Goal: Navigation & Orientation: Go to known website

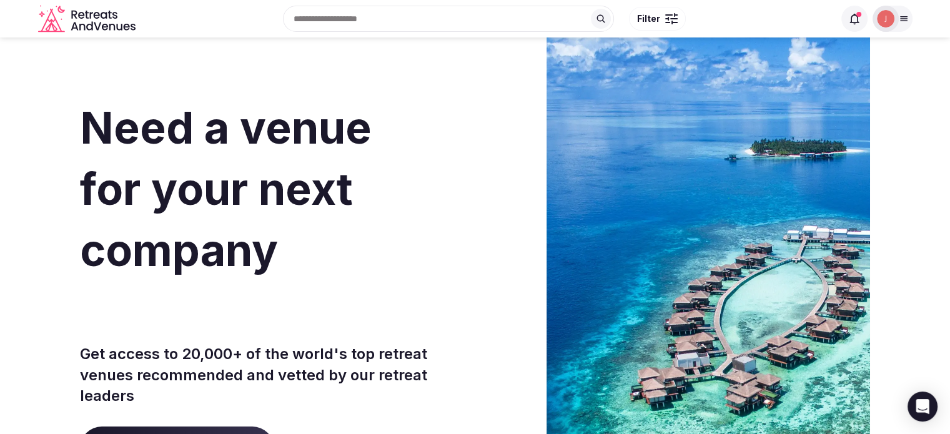
click at [862, 13] on span at bounding box center [854, 19] width 26 height 26
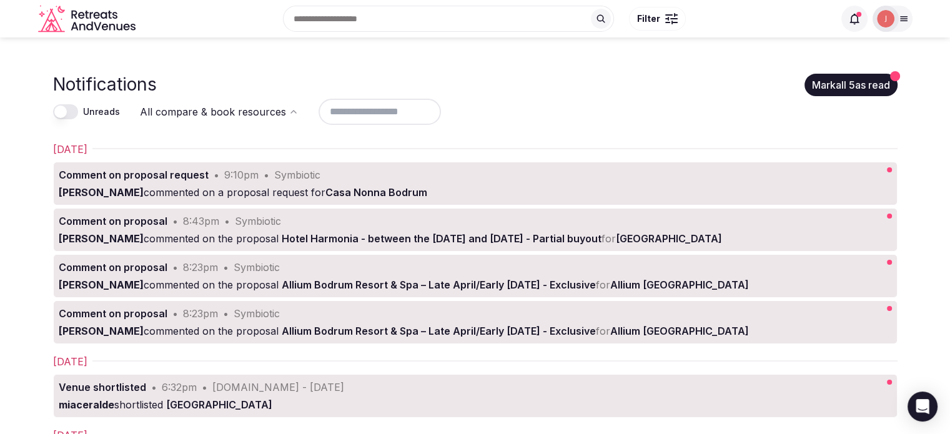
click at [882, 19] on img at bounding box center [885, 18] width 17 height 17
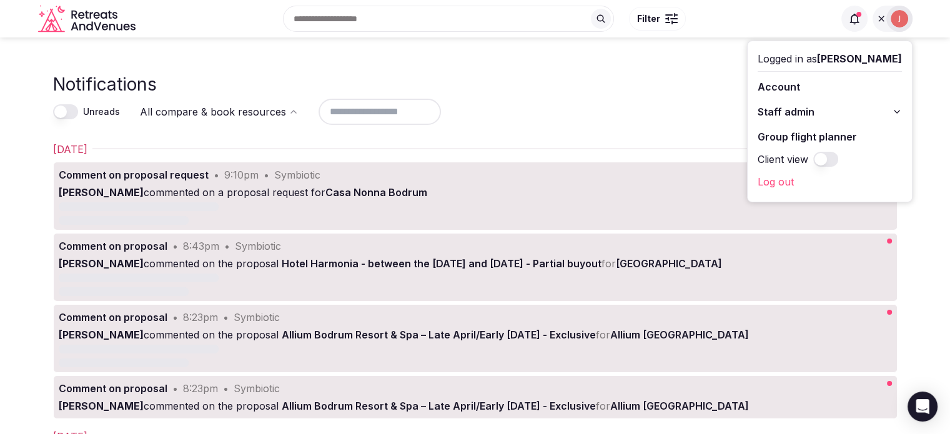
click at [773, 175] on link "Log out" at bounding box center [829, 182] width 144 height 20
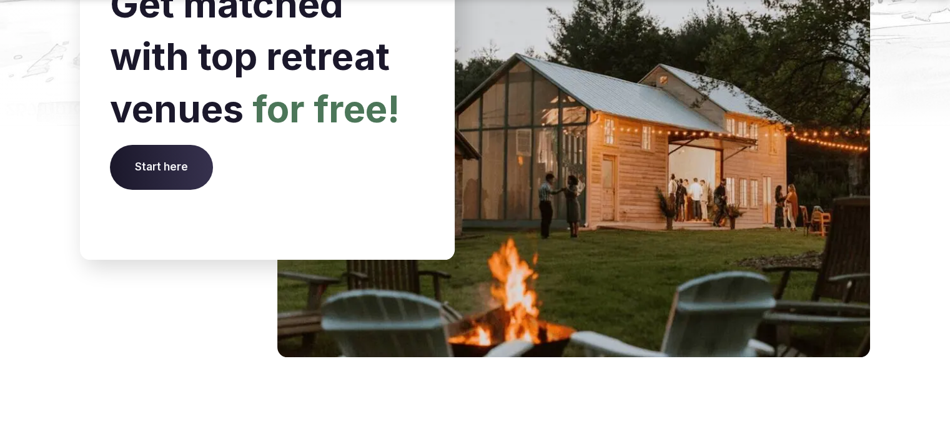
scroll to position [5303, 0]
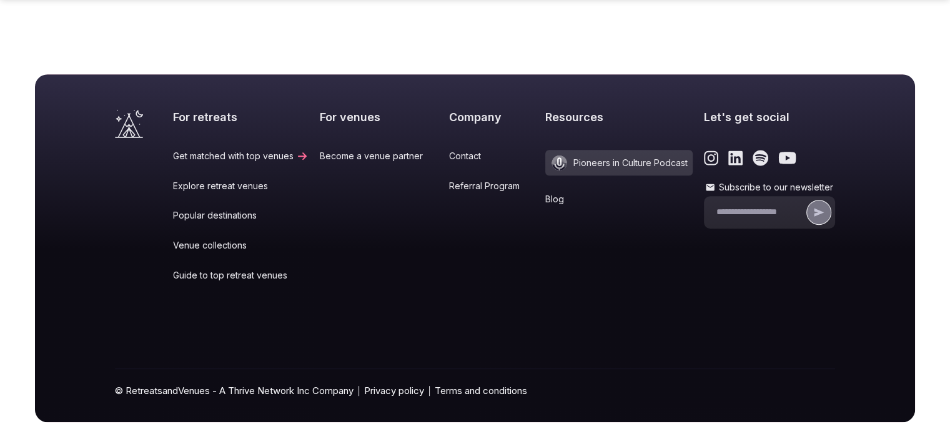
click at [331, 150] on link "Become a venue partner" at bounding box center [379, 156] width 118 height 12
